Goal: Transaction & Acquisition: Purchase product/service

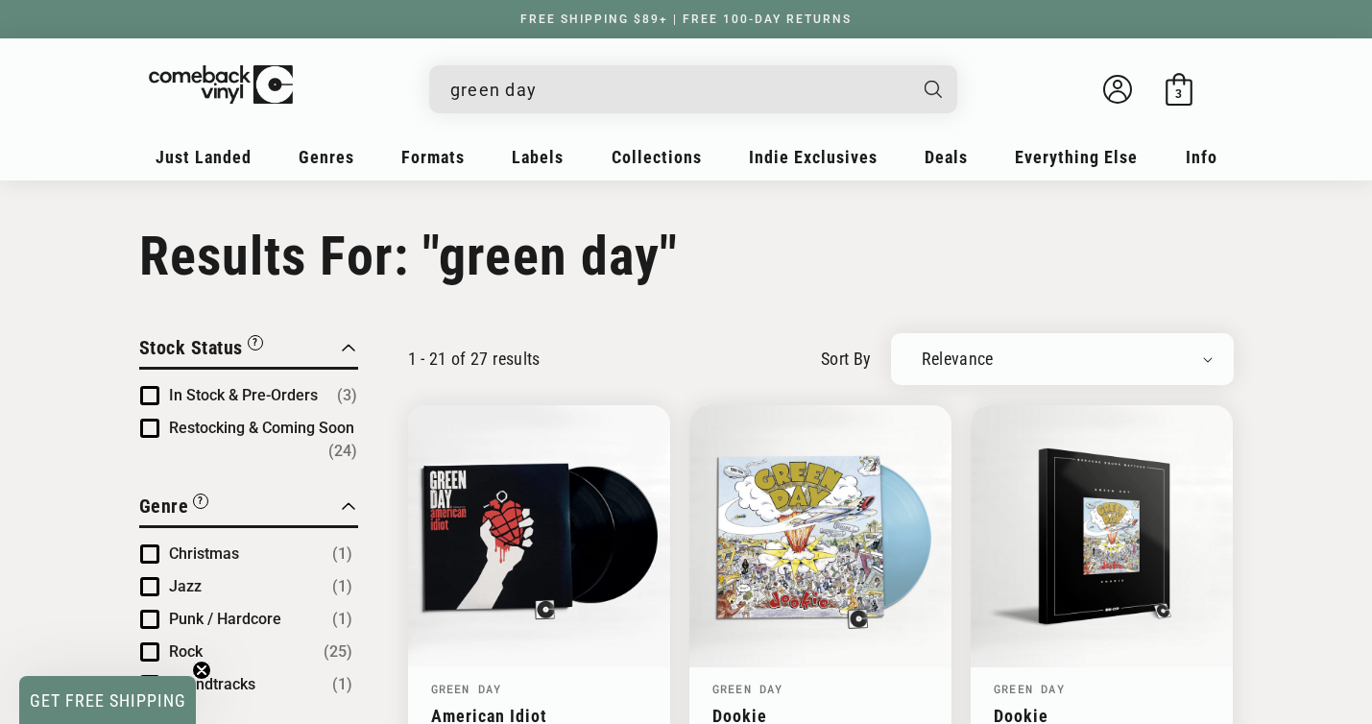
scroll to position [607, 0]
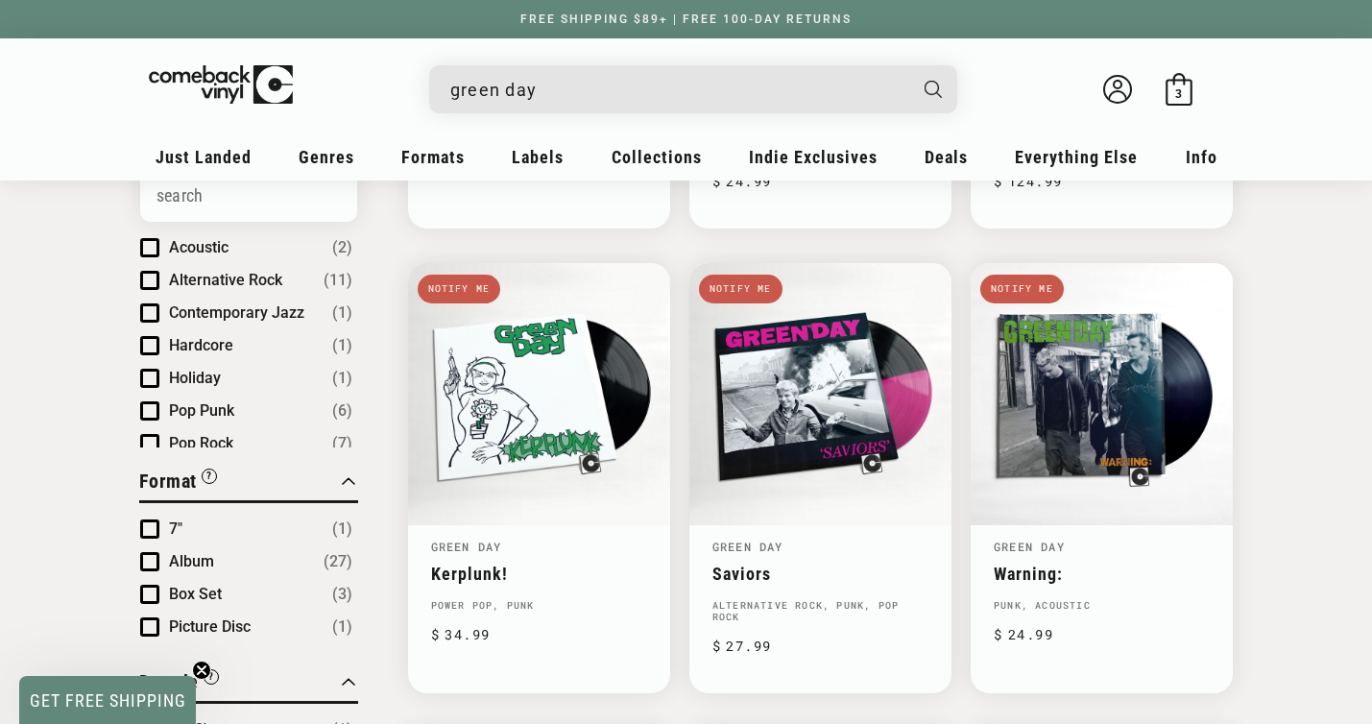
drag, startPoint x: 604, startPoint y: 82, endPoint x: 386, endPoint y: 79, distance: 217.9
click at [386, 79] on details-modal "green day Loading..." at bounding box center [693, 89] width 787 height 48
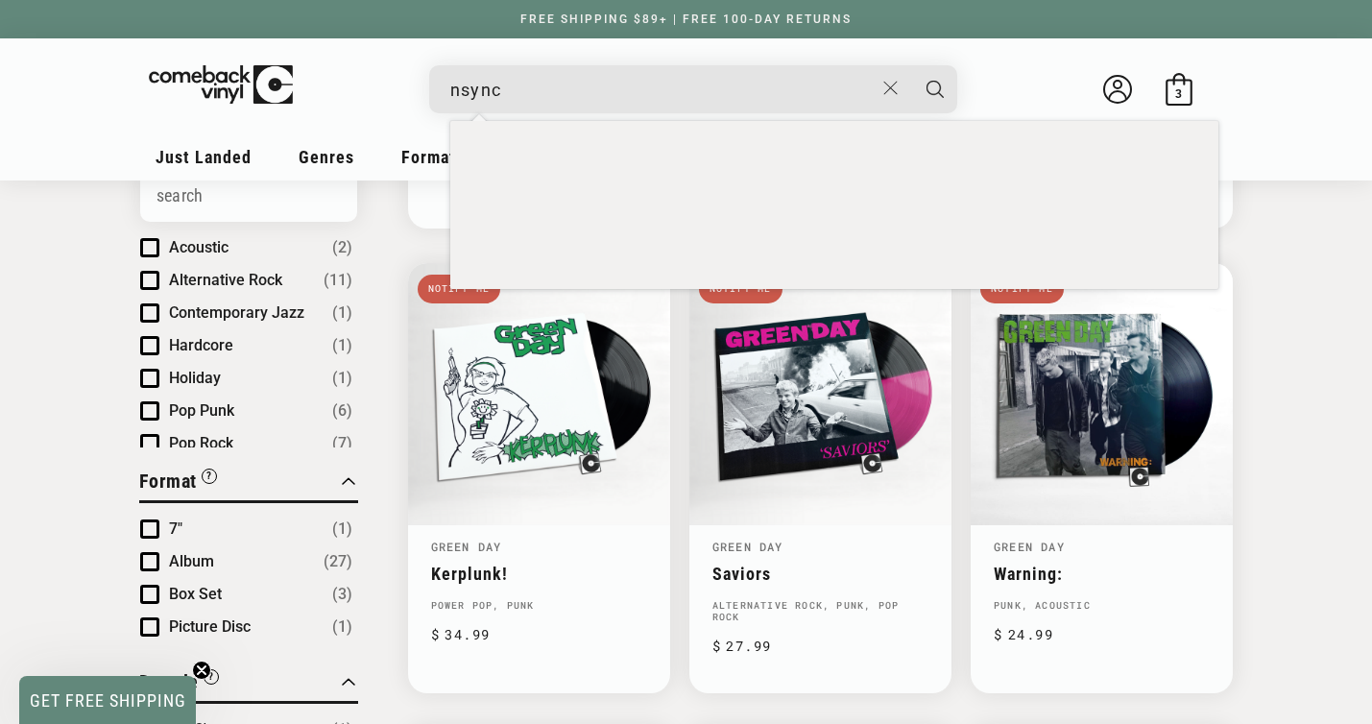
type input "nsync"
click at [911, 65] on button "Search" at bounding box center [935, 89] width 48 height 48
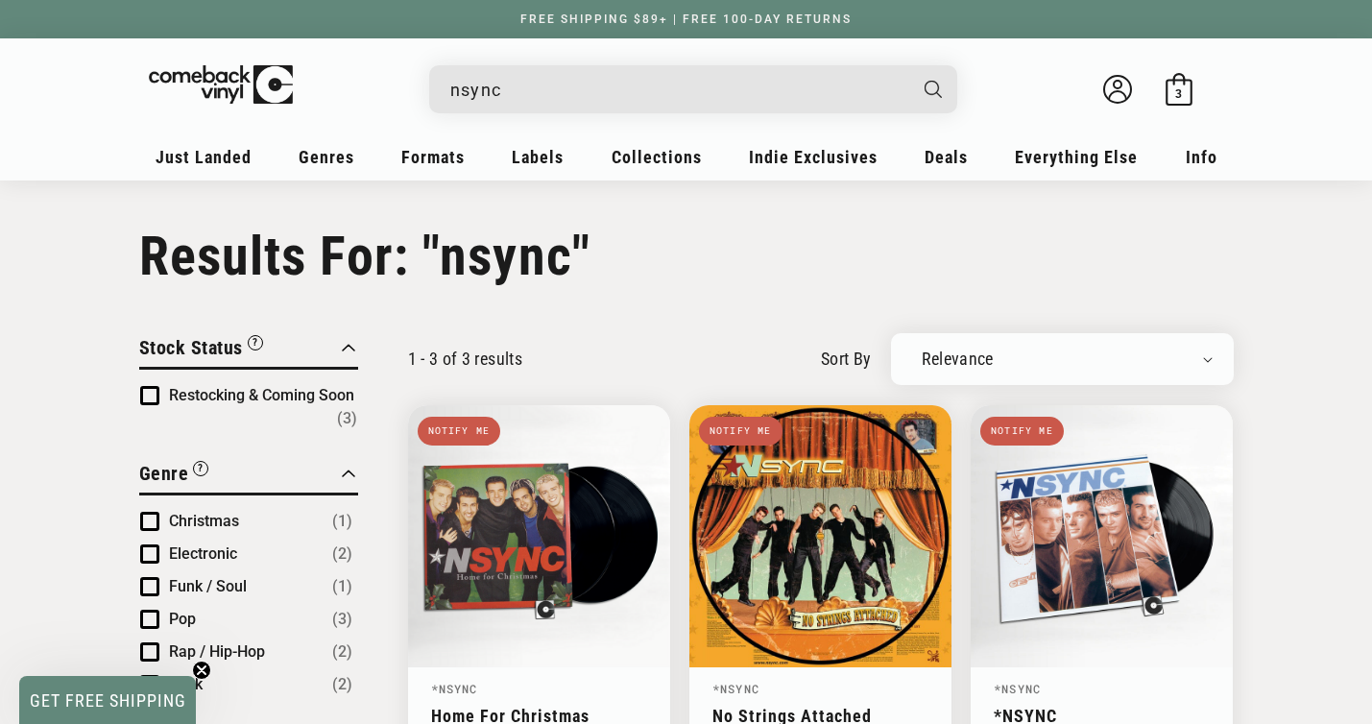
drag, startPoint x: 525, startPoint y: 91, endPoint x: 330, endPoint y: 86, distance: 194.9
click at [330, 86] on details-modal "nsync Loading..." at bounding box center [693, 89] width 787 height 48
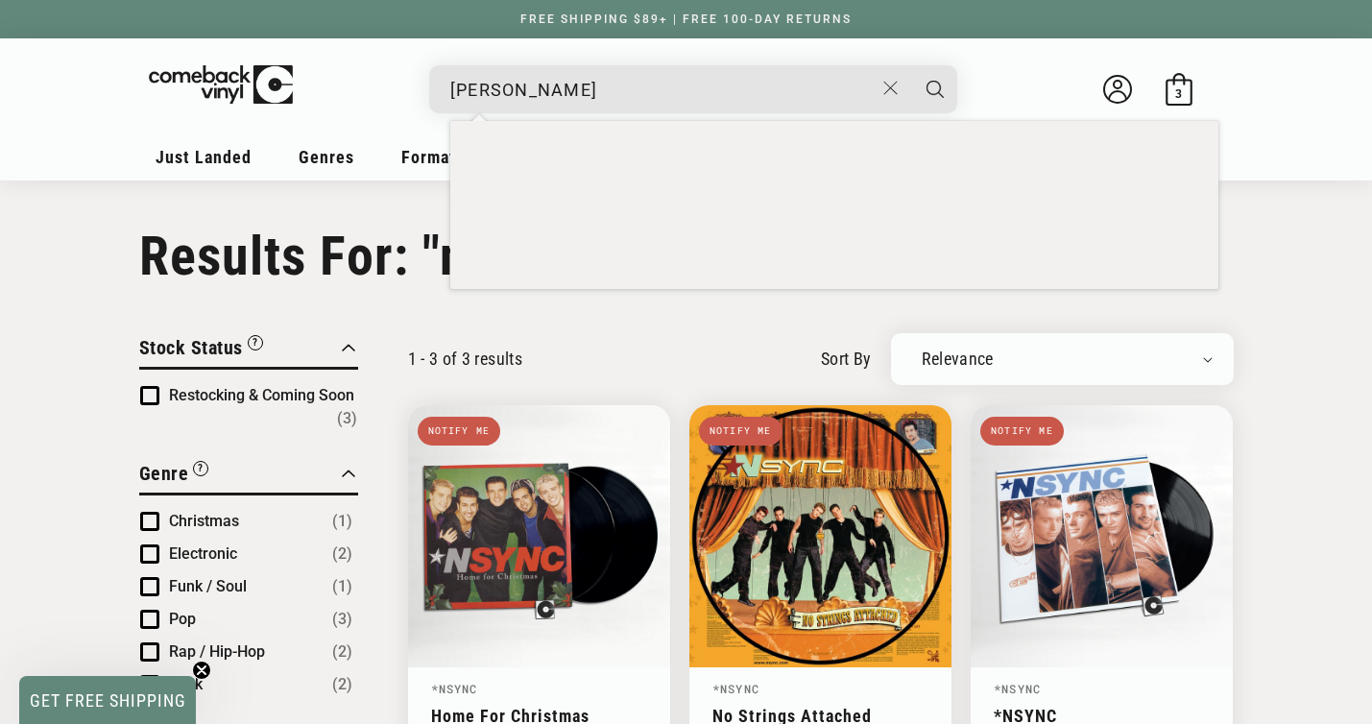
type input "[PERSON_NAME]"
click at [911, 65] on button "Search" at bounding box center [935, 89] width 48 height 48
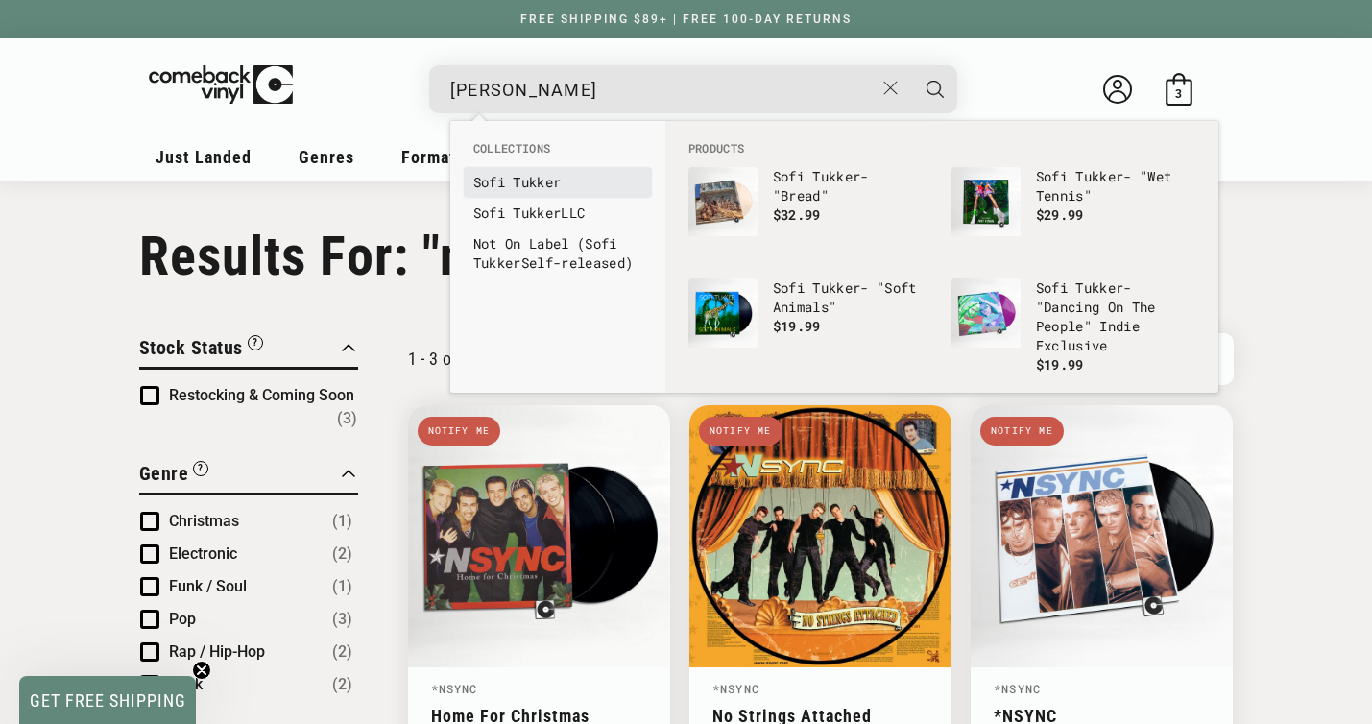
click at [526, 182] on b "Tukker" at bounding box center [537, 182] width 48 height 18
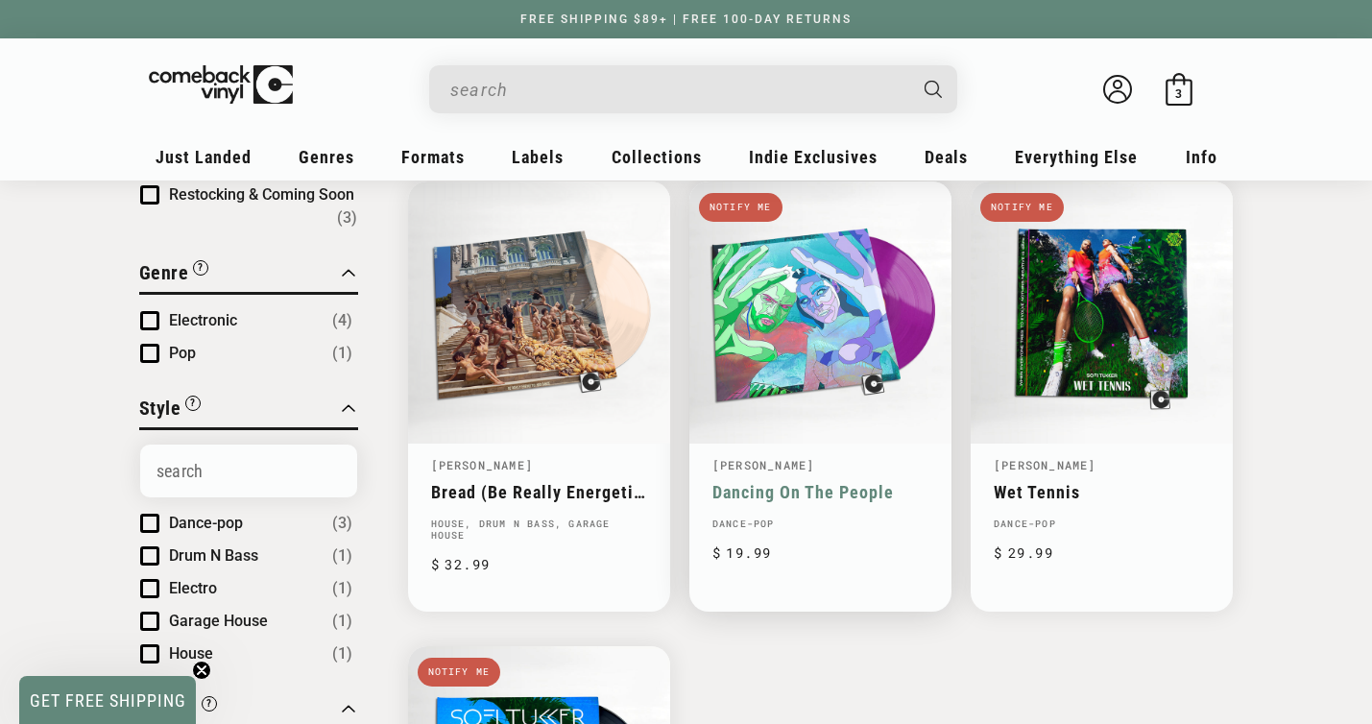
scroll to position [219, 0]
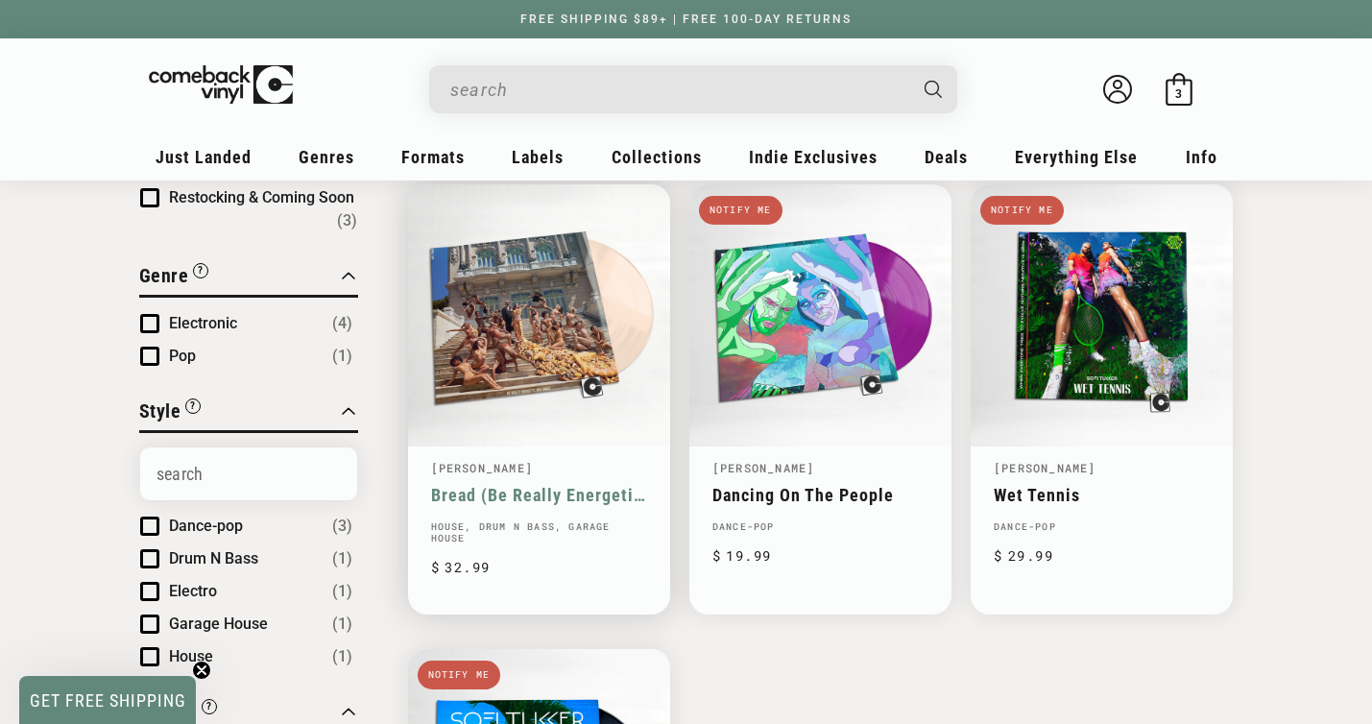
click at [545, 485] on link "Bread (Be Really Energetic And Dance)" at bounding box center [539, 495] width 216 height 20
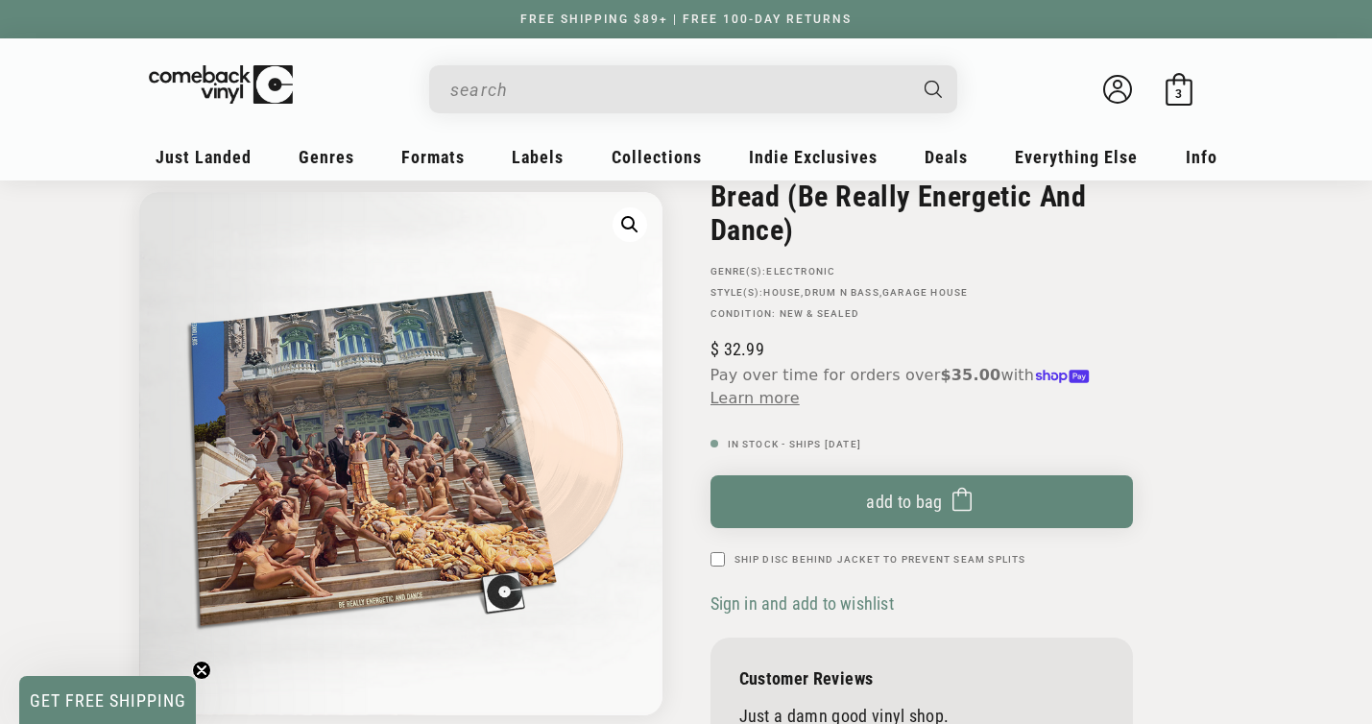
scroll to position [149, 0]
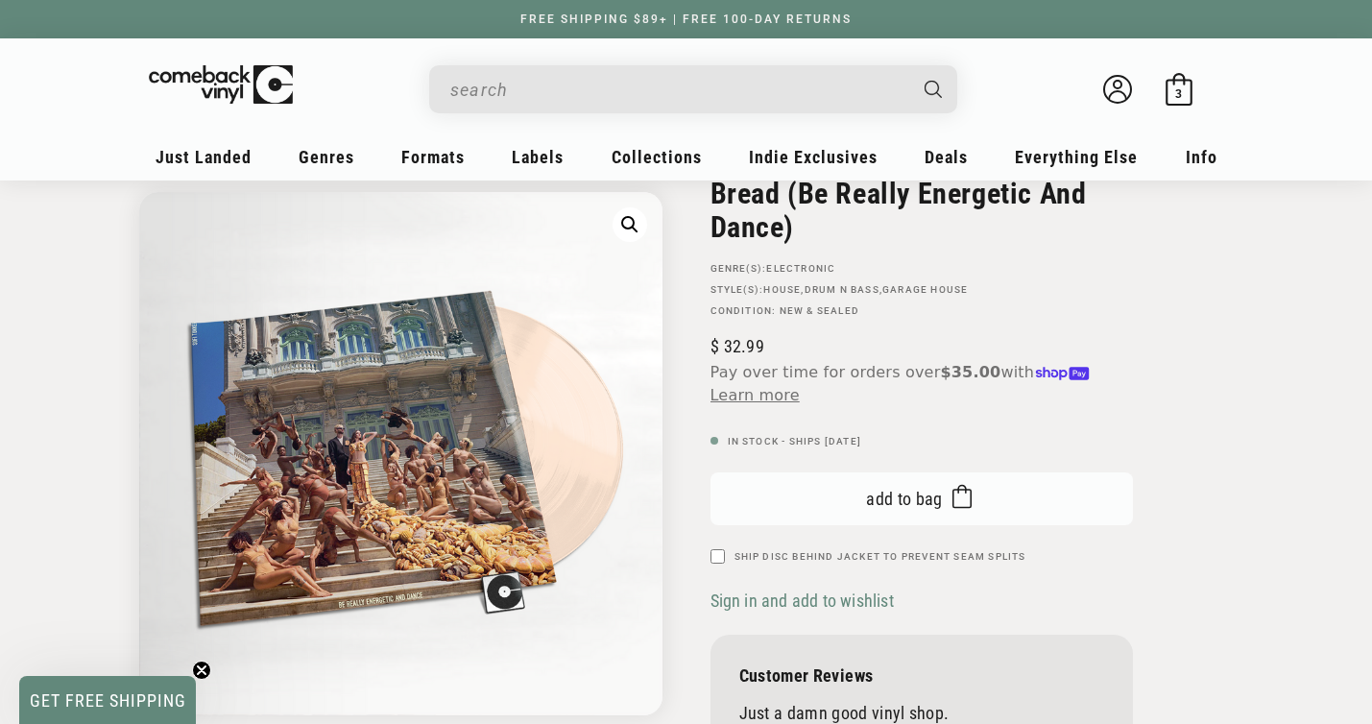
click at [919, 512] on button "Add to bag Added to bag" at bounding box center [921, 498] width 422 height 53
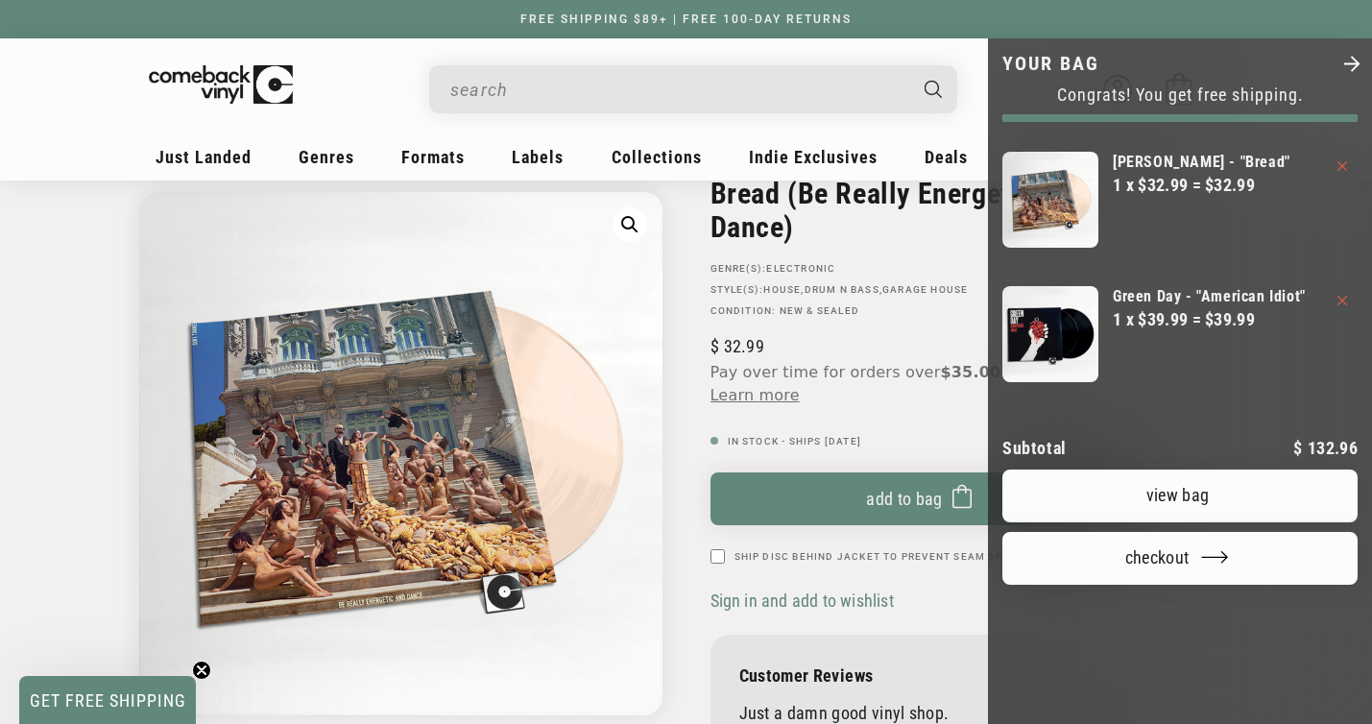
scroll to position [0, 0]
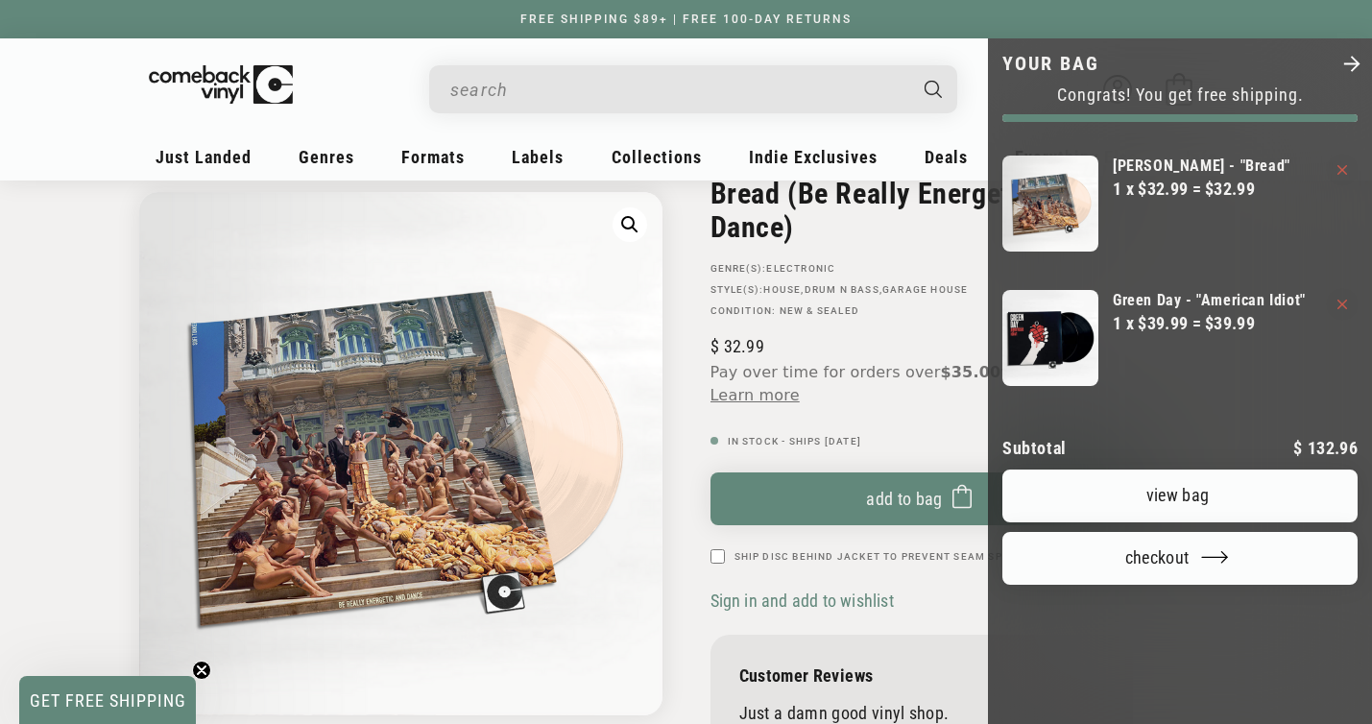
click at [514, 103] on div at bounding box center [686, 362] width 1372 height 724
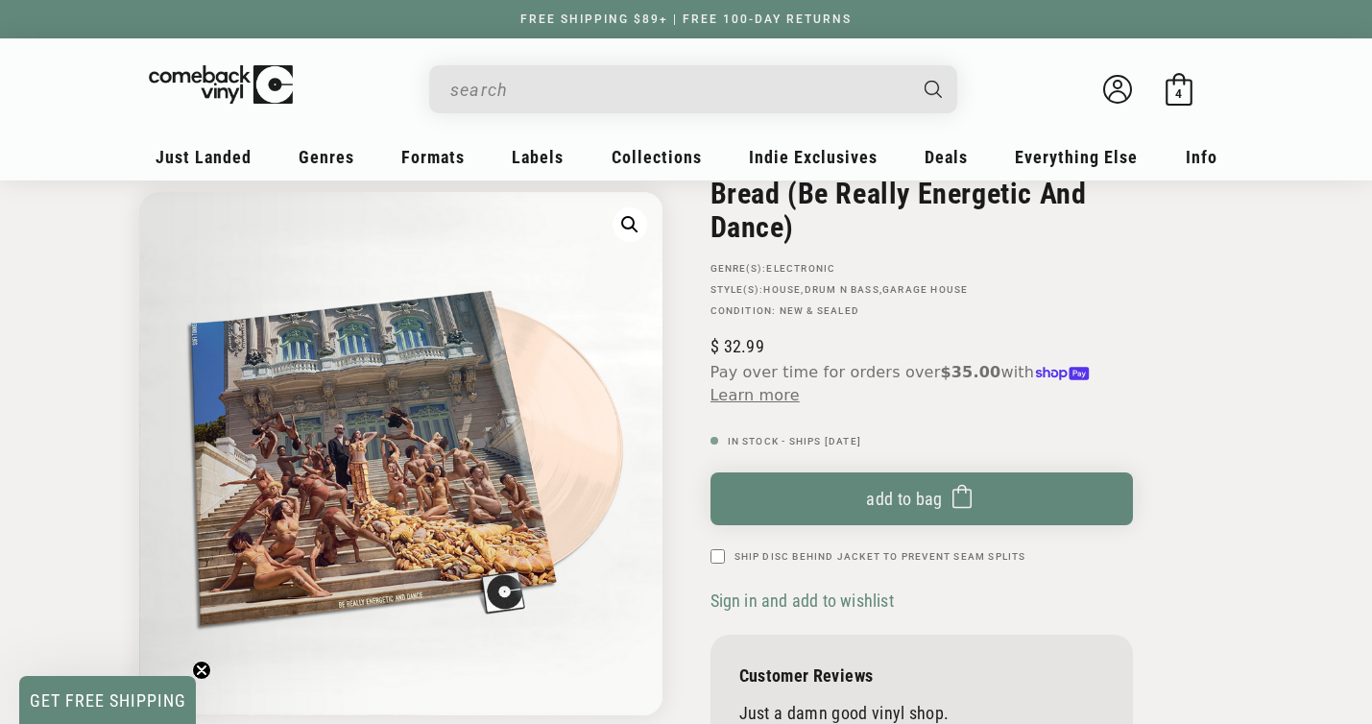
click at [577, 84] on input "When autocomplete results are available use up and down arrows to review and en…" at bounding box center [677, 89] width 455 height 39
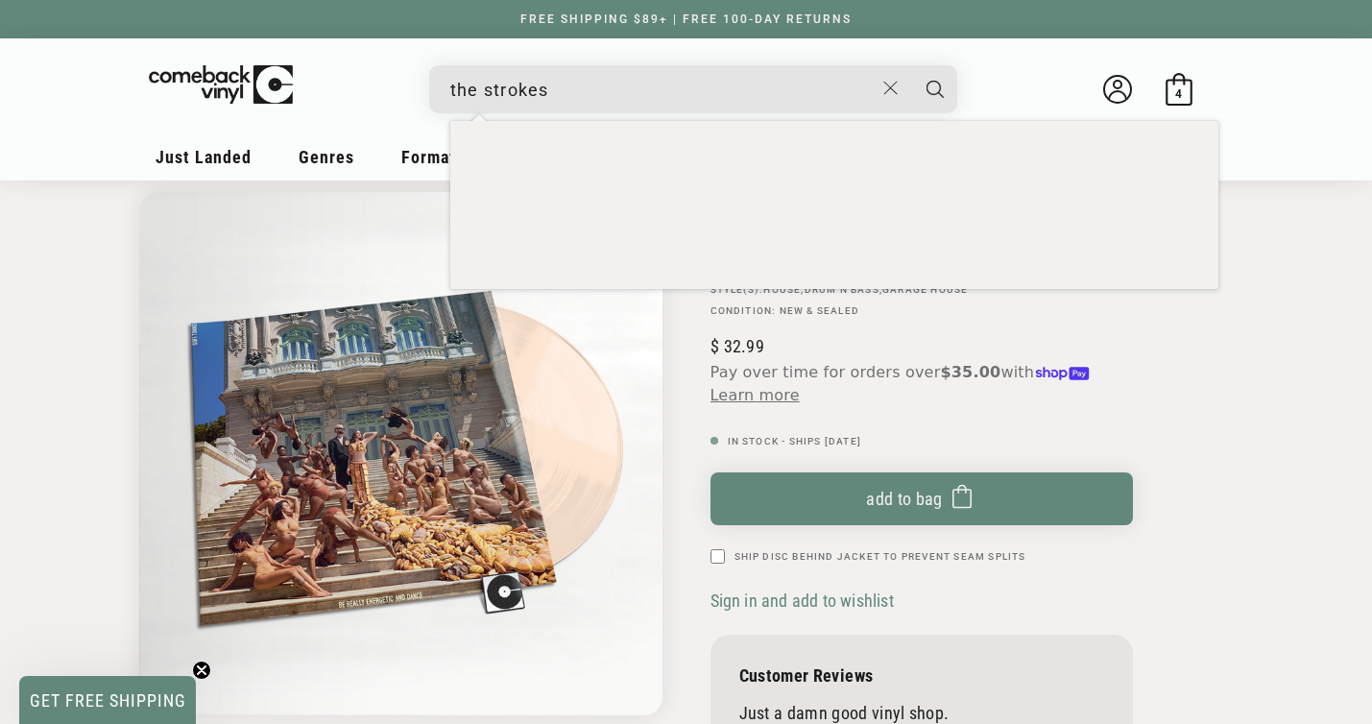
type input "the strokes"
click at [911, 65] on button "Search" at bounding box center [935, 89] width 48 height 48
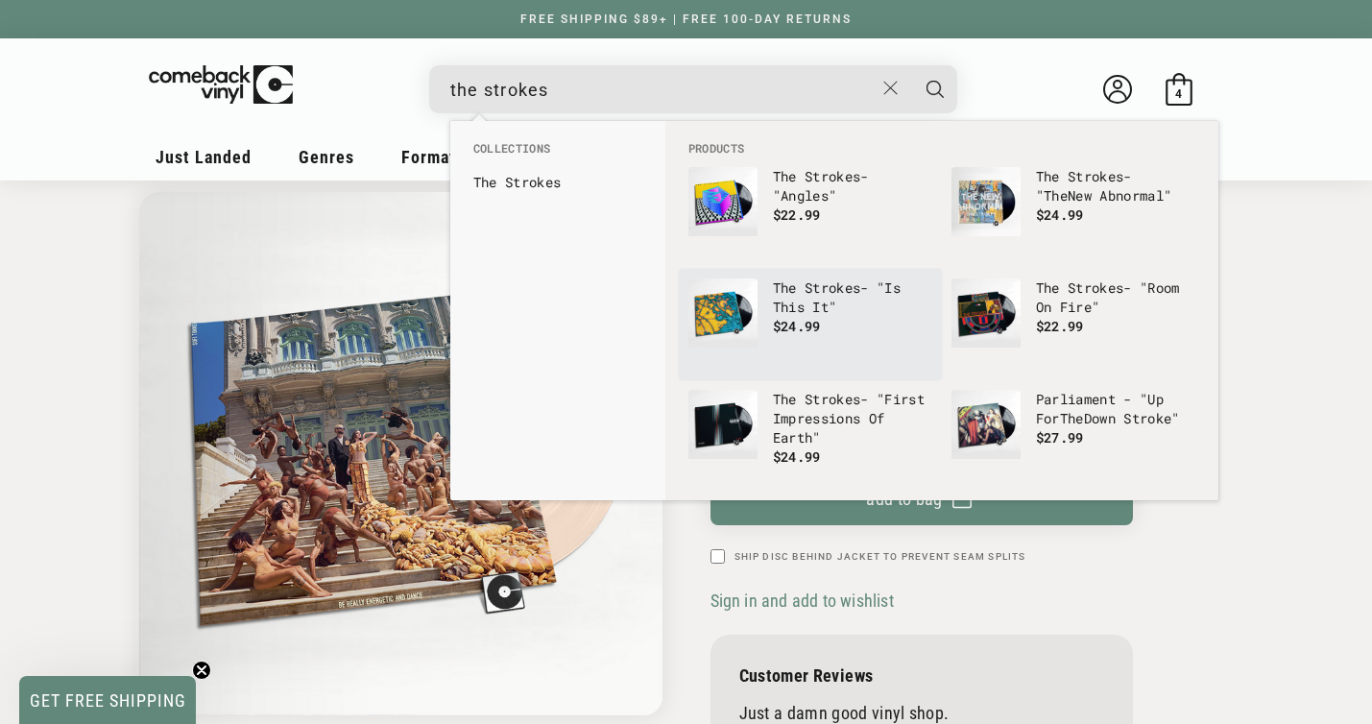
click at [826, 292] on b "Strokes" at bounding box center [832, 287] width 56 height 18
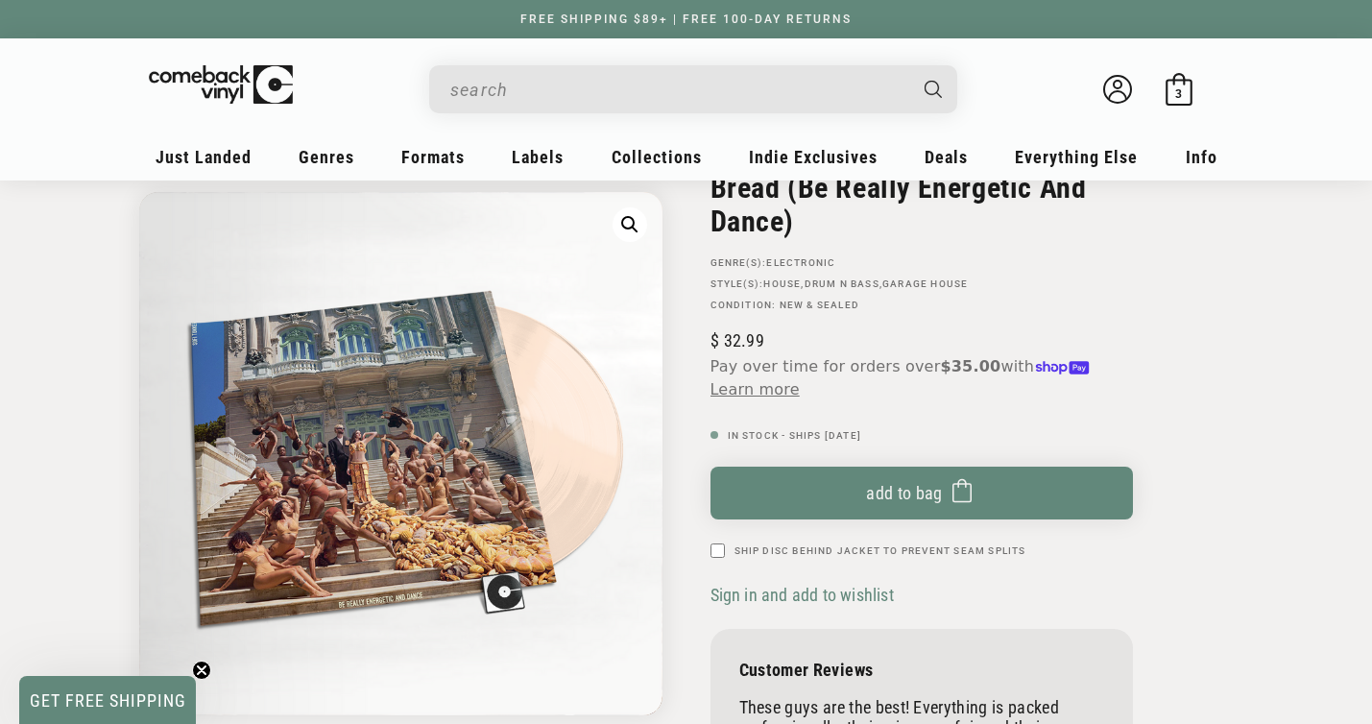
scroll to position [149, 0]
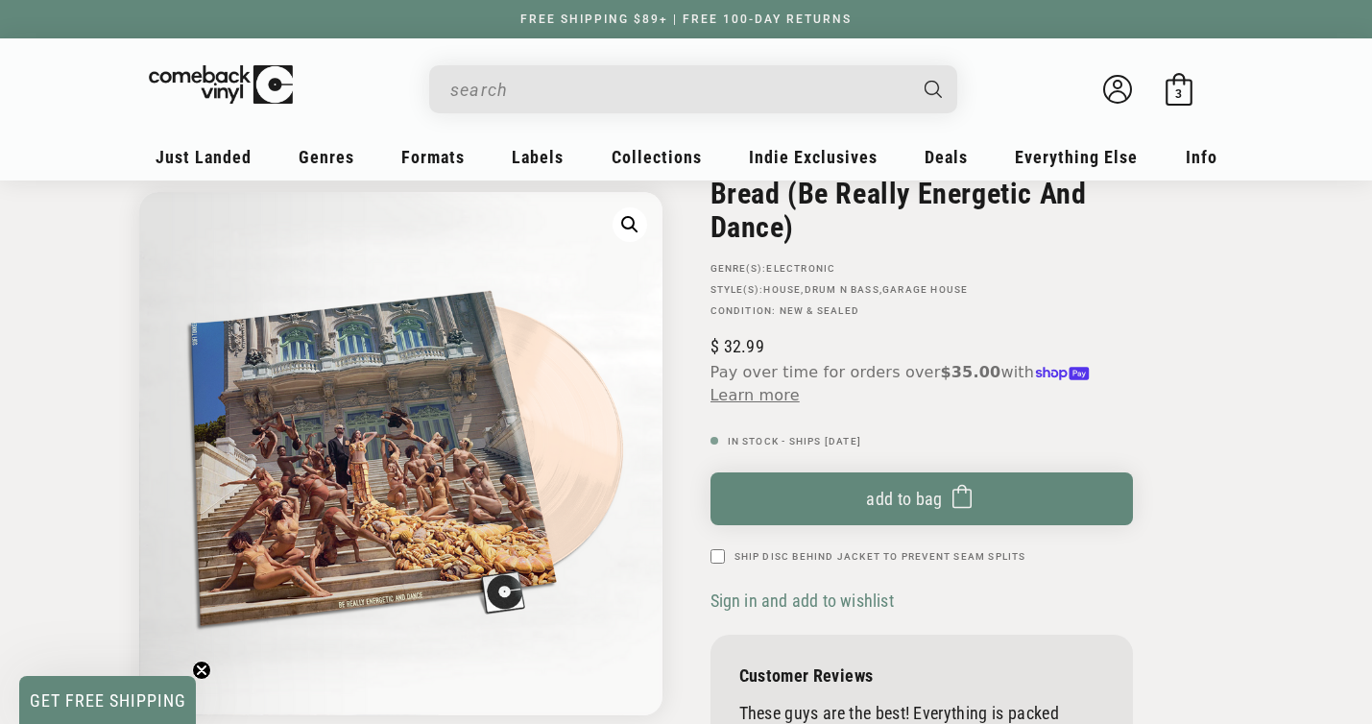
click at [593, 102] on input "When autocomplete results are available use up and down arrows to review and en…" at bounding box center [677, 89] width 455 height 39
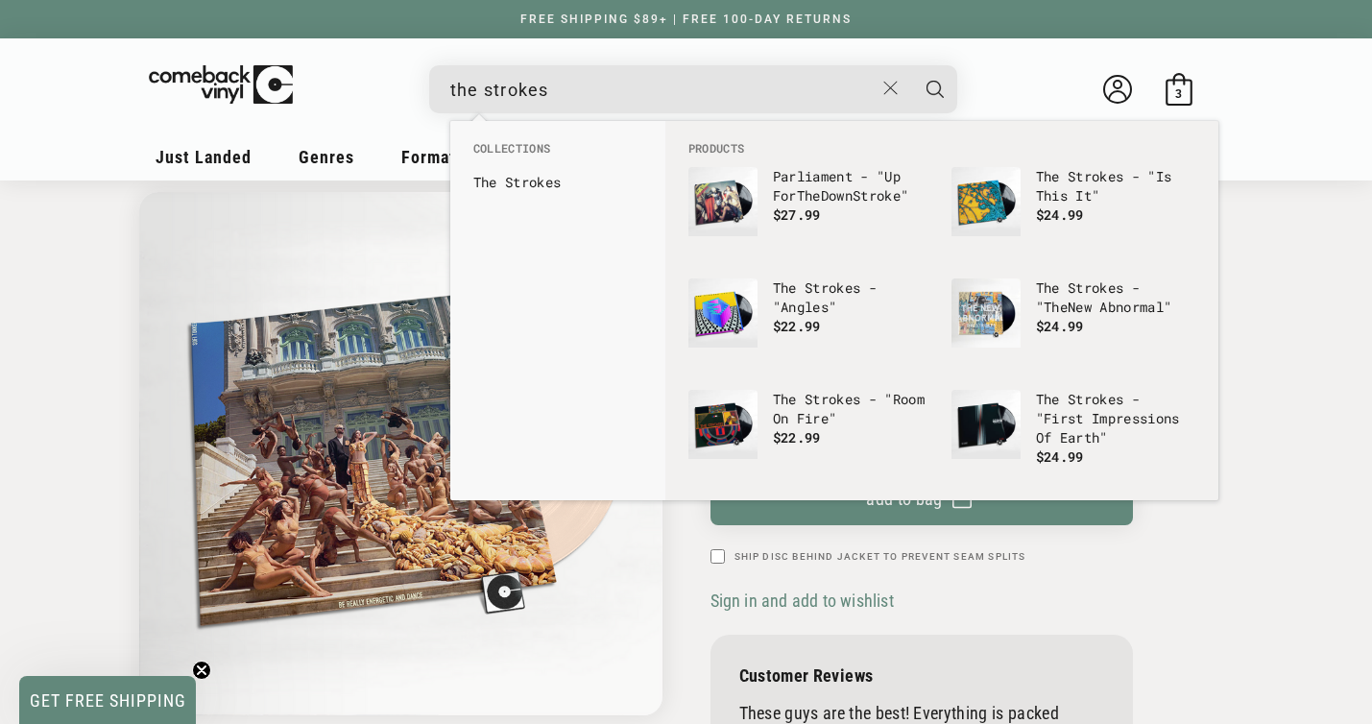
type input "the strokes"
click at [911, 65] on button "Search" at bounding box center [935, 89] width 48 height 48
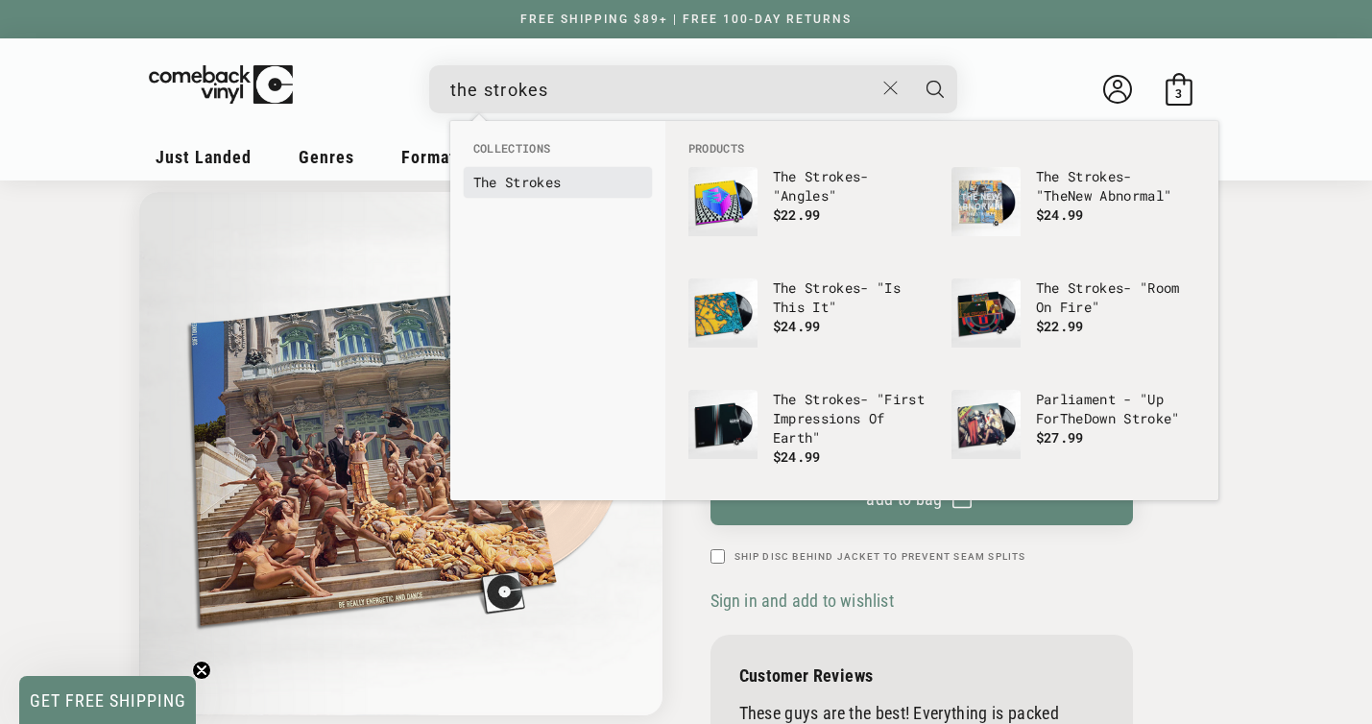
click at [533, 174] on b "Strokes" at bounding box center [533, 182] width 56 height 18
